Goal: Use online tool/utility: Use online tool/utility

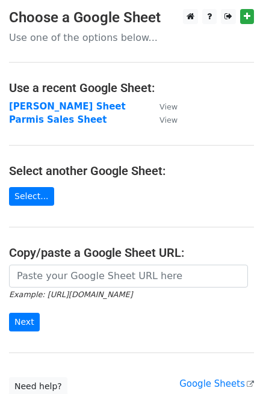
drag, startPoint x: 73, startPoint y: 264, endPoint x: 72, endPoint y: 272, distance: 7.9
click at [73, 263] on main "Choose a Google Sheet Use one of the options below... Use a recent Google Sheet…" at bounding box center [131, 202] width 263 height 387
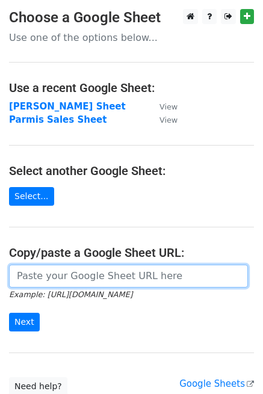
click at [72, 272] on input "url" at bounding box center [128, 276] width 239 height 23
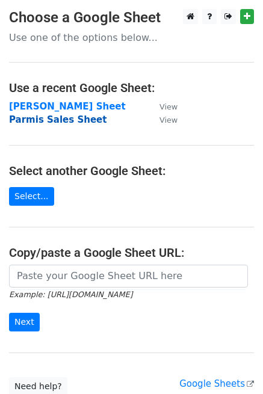
click at [58, 122] on strong "Parmis Sales Sheet" at bounding box center [58, 119] width 98 height 11
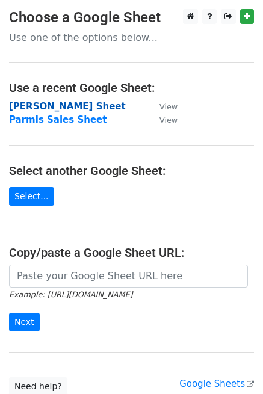
click at [33, 101] on strong "[PERSON_NAME] Sheet" at bounding box center [67, 106] width 117 height 11
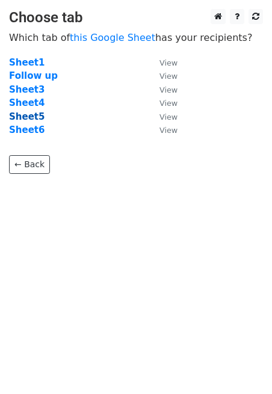
click at [26, 120] on strong "Sheet5" at bounding box center [27, 116] width 36 height 11
